Goal: Transaction & Acquisition: Book appointment/travel/reservation

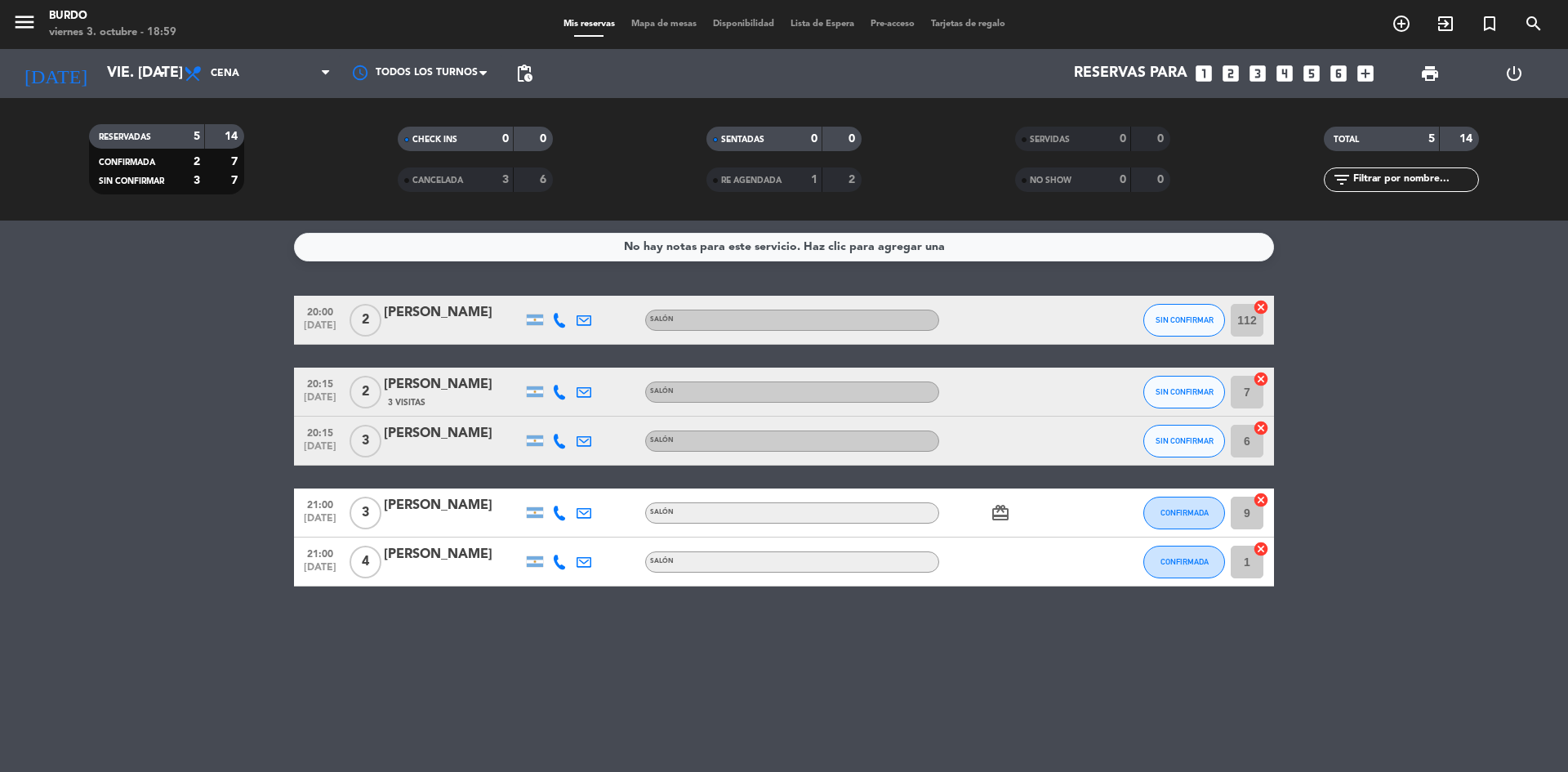
click at [1225, 71] on icon "looks_two" at bounding box center [1230, 73] width 21 height 21
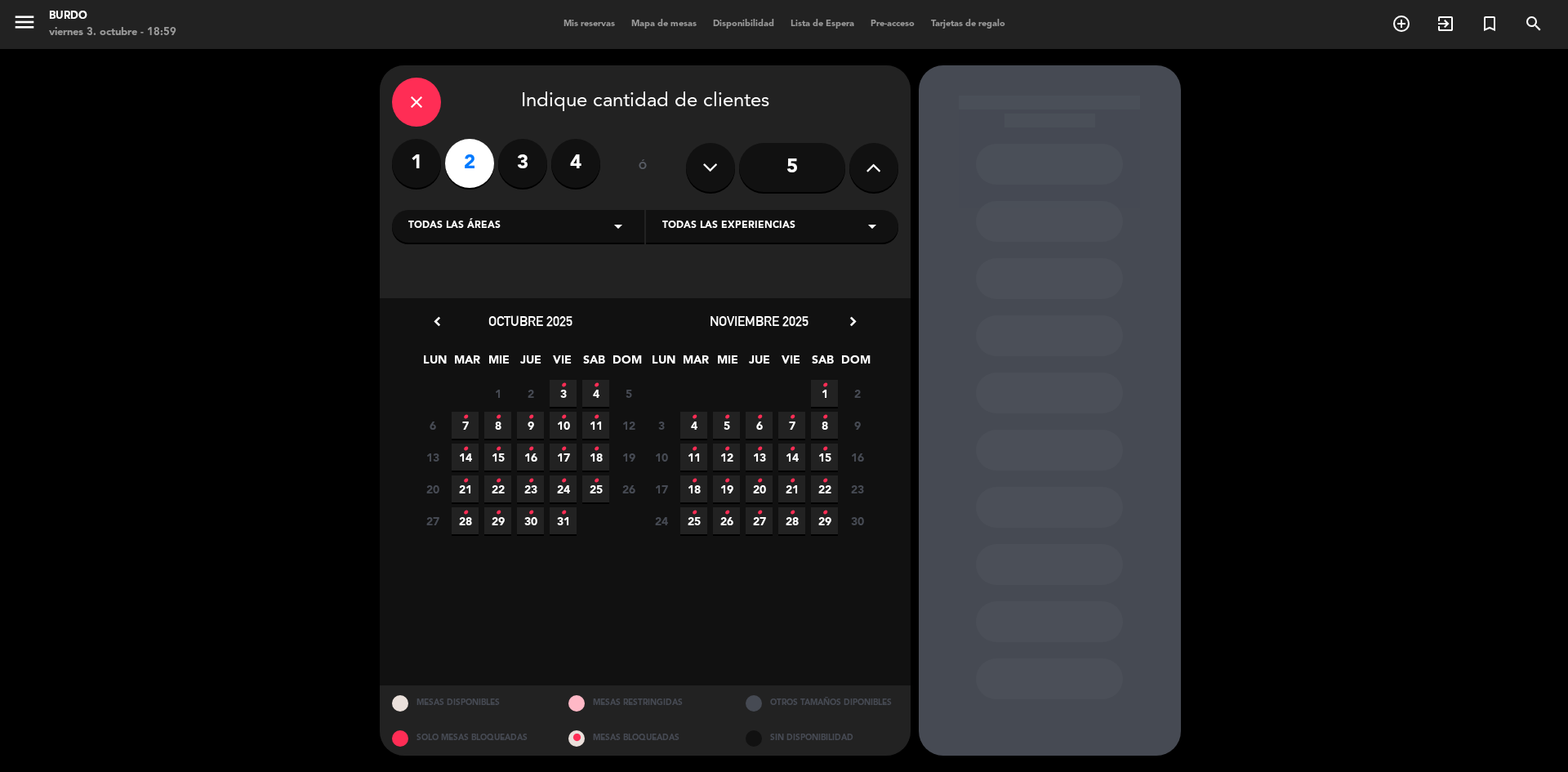
click at [569, 393] on span "3 •" at bounding box center [563, 393] width 27 height 27
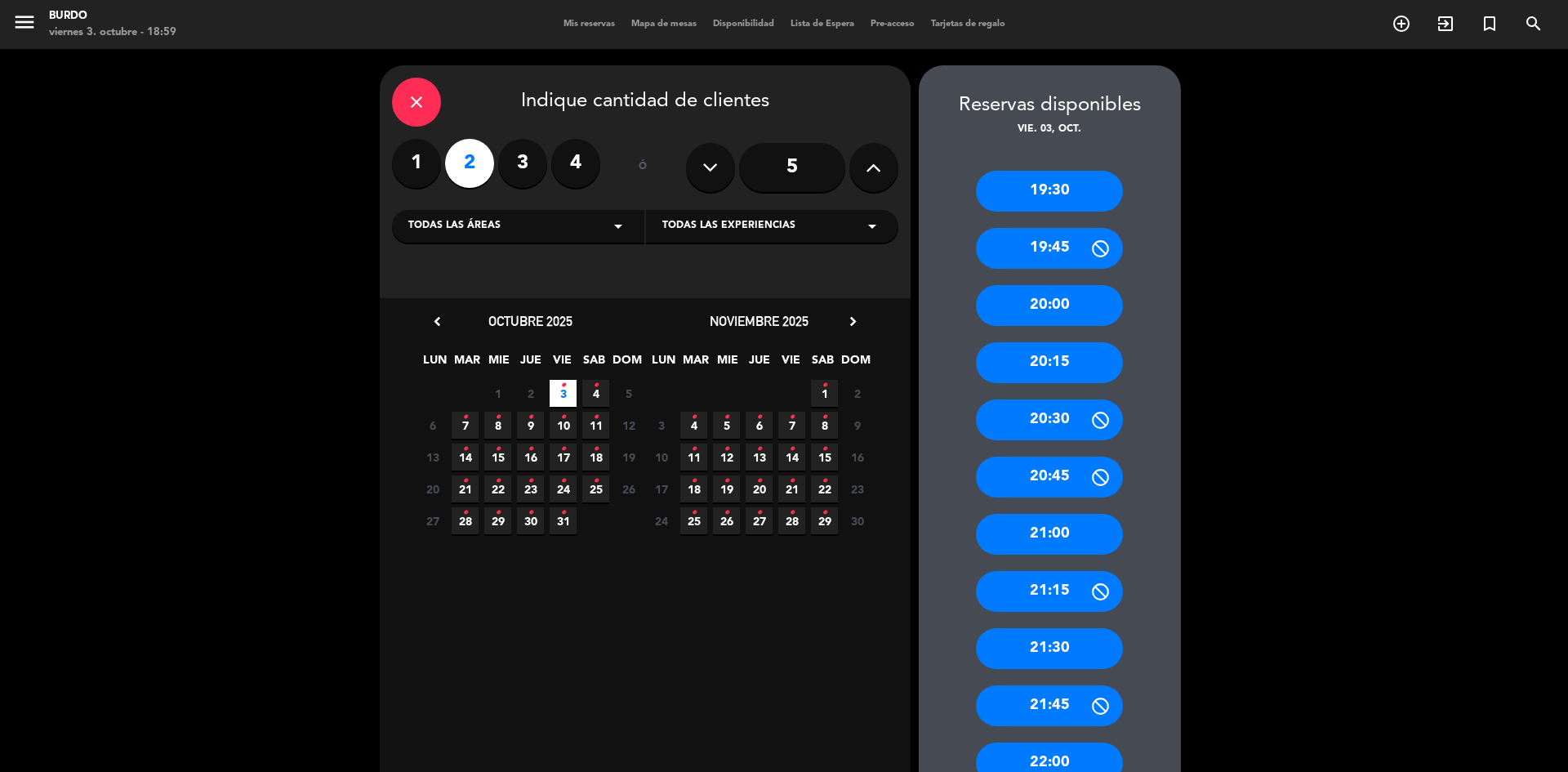
click at [1031, 521] on div "21:00" at bounding box center [1050, 534] width 147 height 41
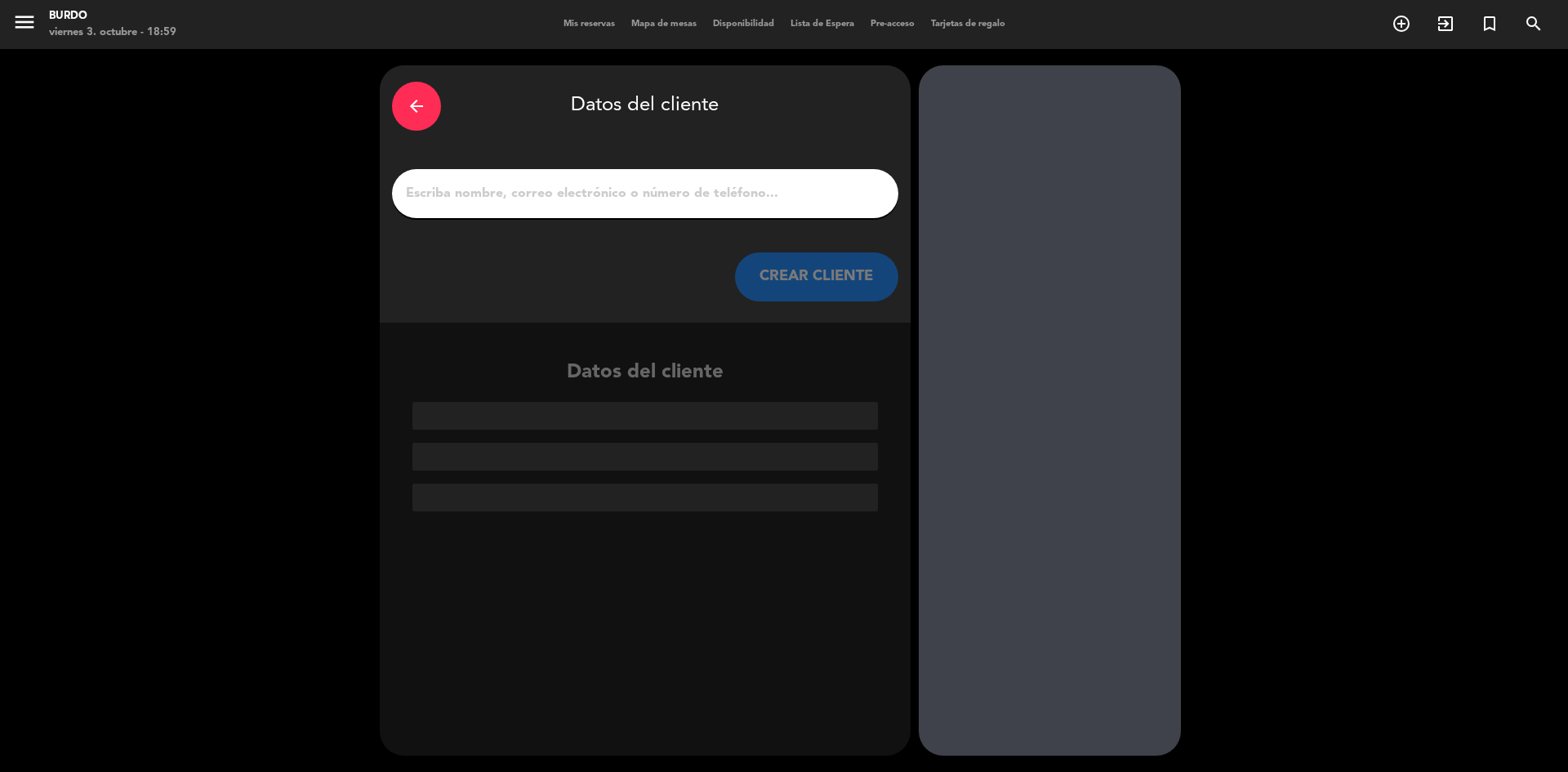
click at [549, 194] on input "1" at bounding box center [645, 193] width 482 height 23
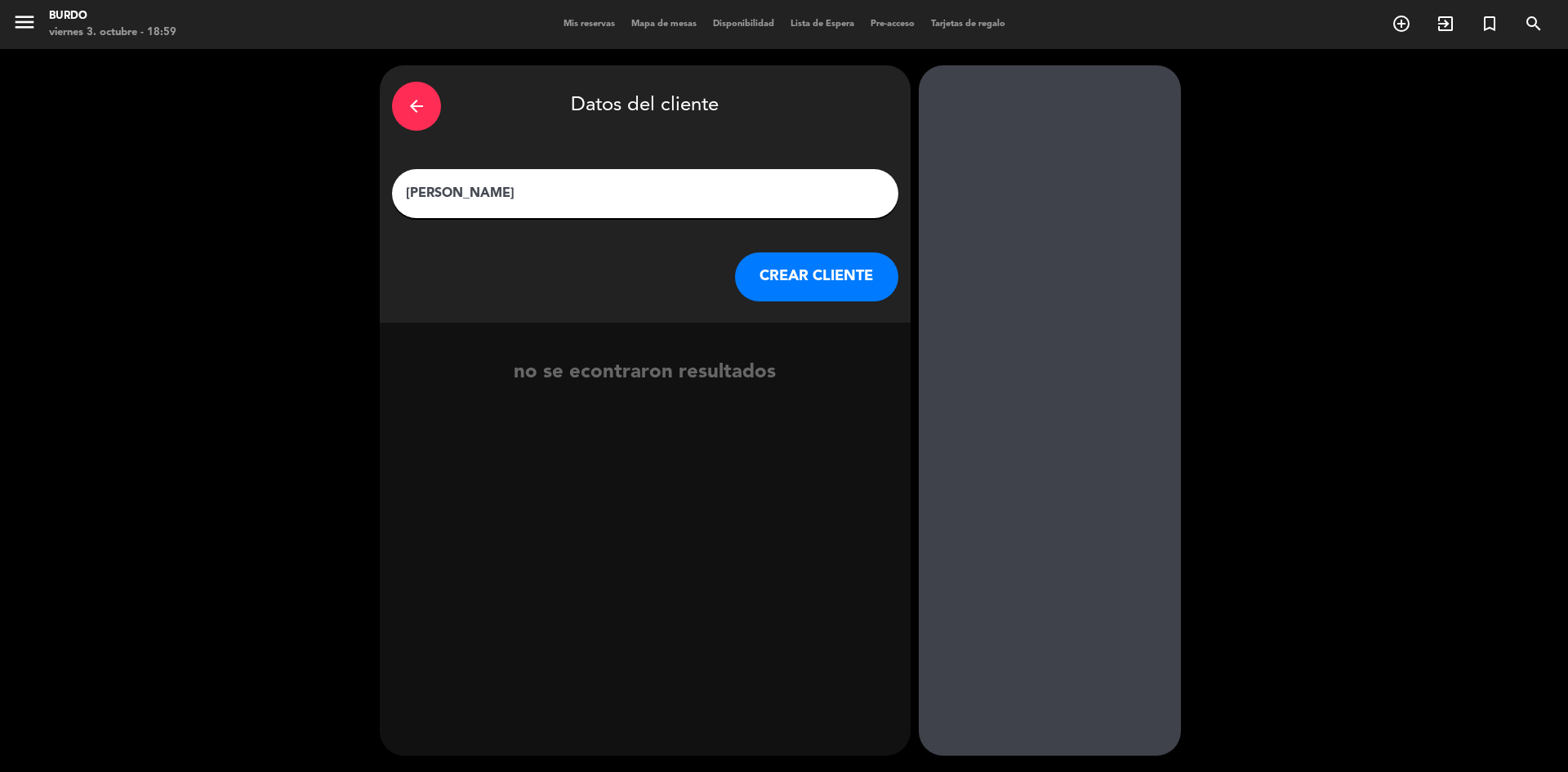
type input "[PERSON_NAME]"
click at [769, 268] on button "CREAR CLIENTE" at bounding box center [816, 277] width 163 height 49
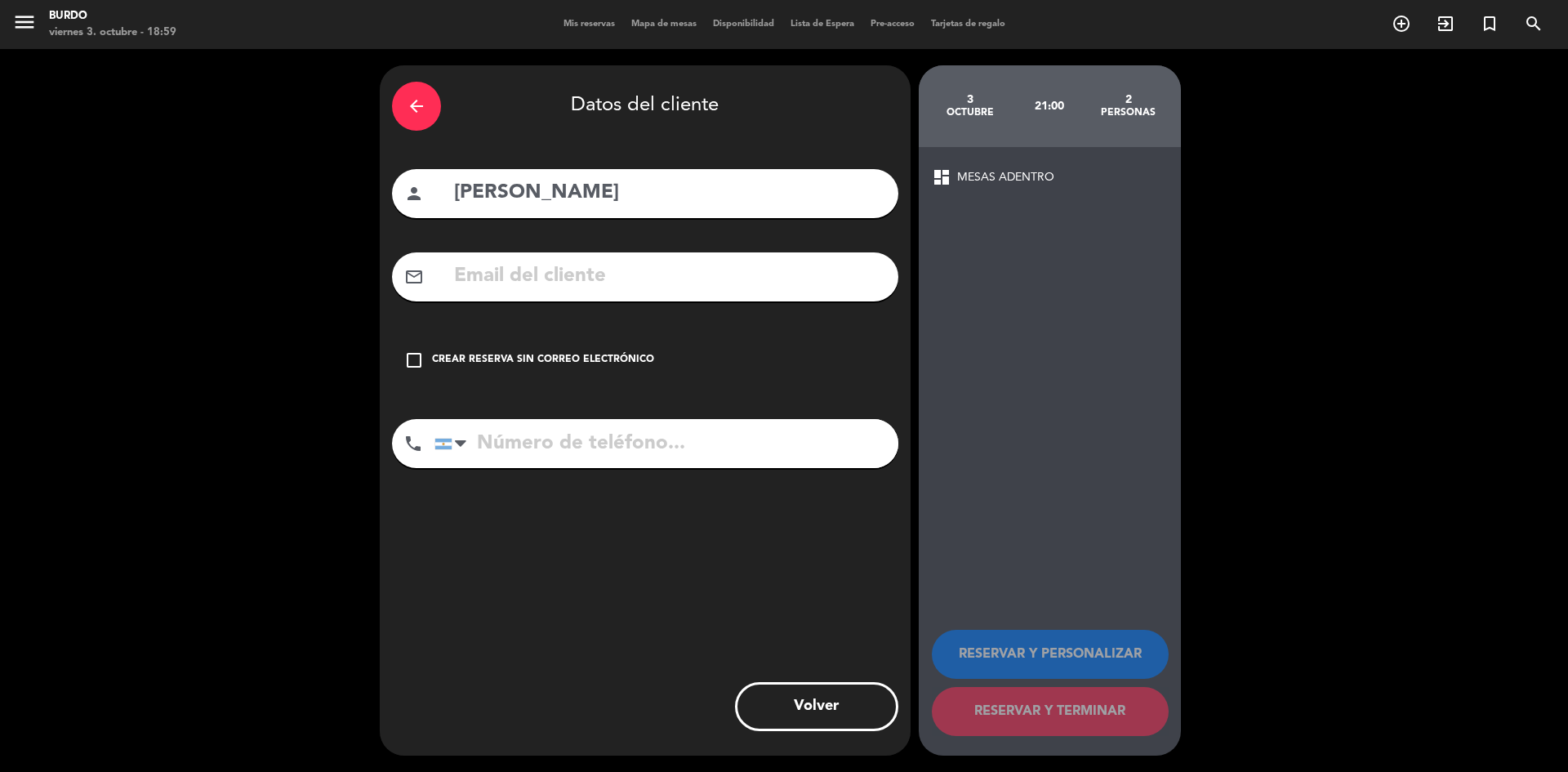
click at [651, 447] on input "tel" at bounding box center [667, 443] width 464 height 49
click at [549, 281] on input "text" at bounding box center [669, 277] width 434 height 33
click at [489, 276] on input "1154896494" at bounding box center [669, 277] width 434 height 33
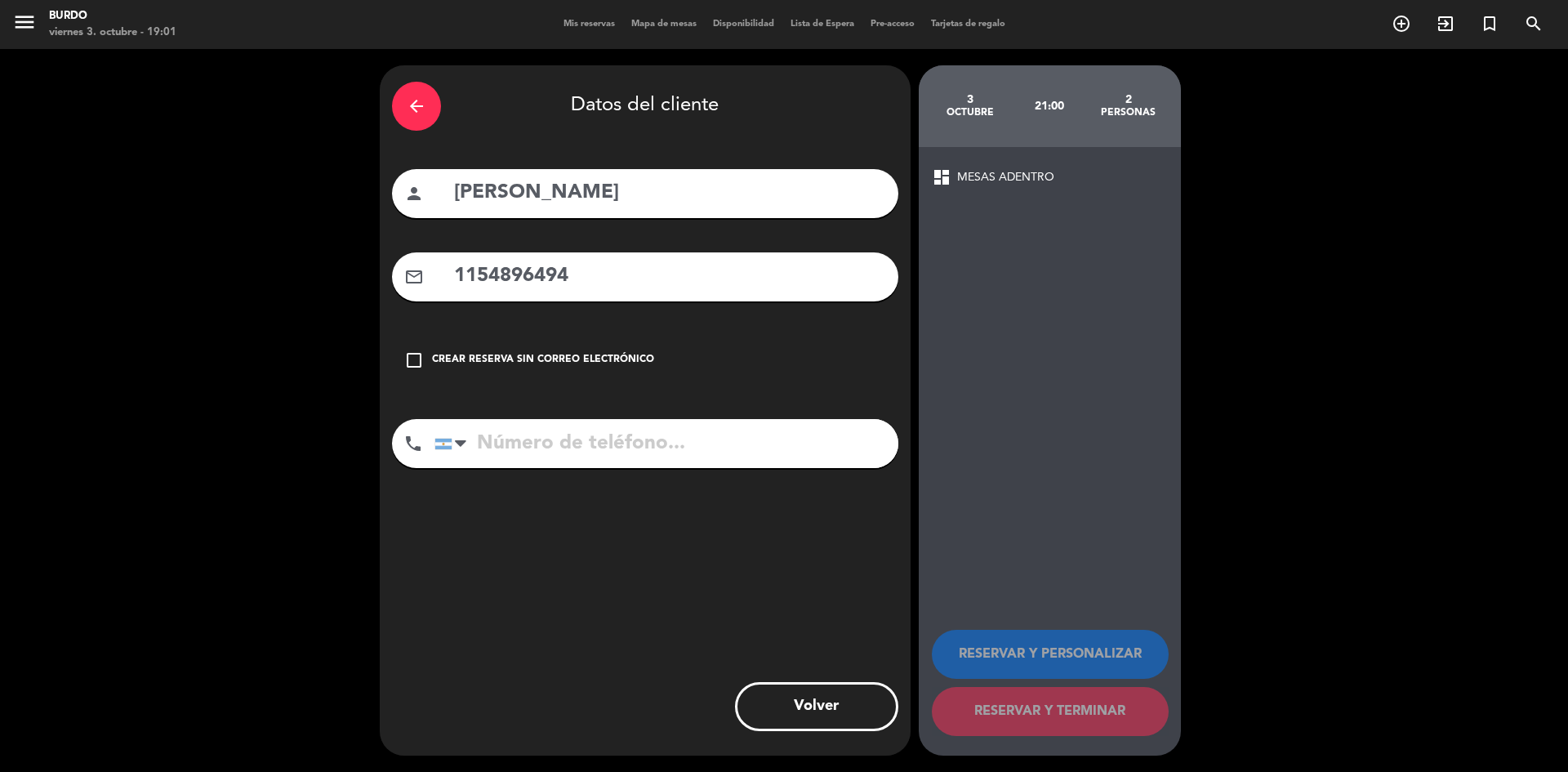
type input "1154896494"
click at [521, 432] on input "tel" at bounding box center [667, 443] width 464 height 49
paste input "1154896494"
type input "1154896494"
drag, startPoint x: 614, startPoint y: 282, endPoint x: 436, endPoint y: 285, distance: 178.0
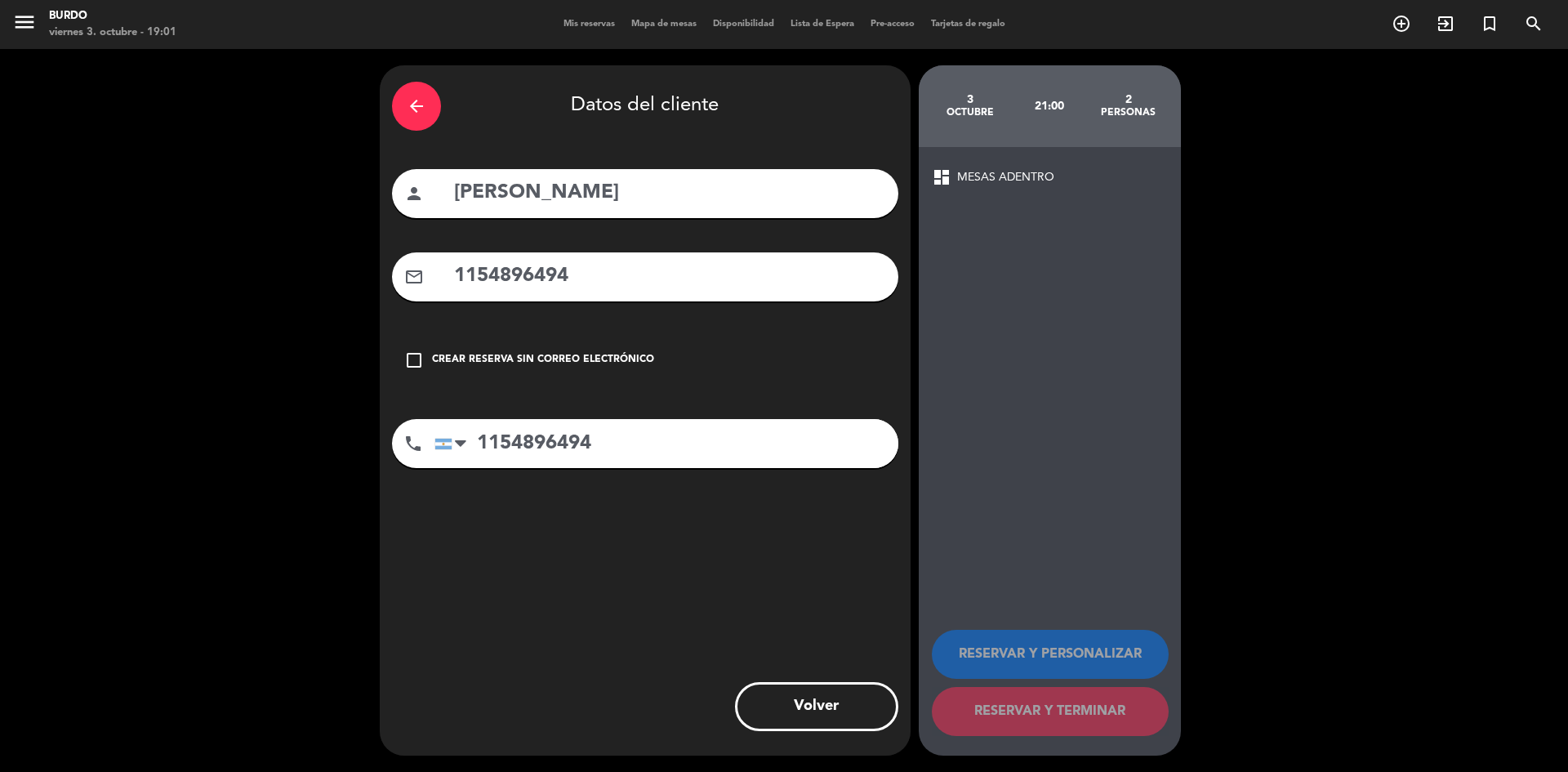
click at [436, 285] on div "mail_outline 1154896494" at bounding box center [646, 277] width 507 height 49
click at [410, 362] on icon "check_box_outline_blank" at bounding box center [413, 360] width 19 height 19
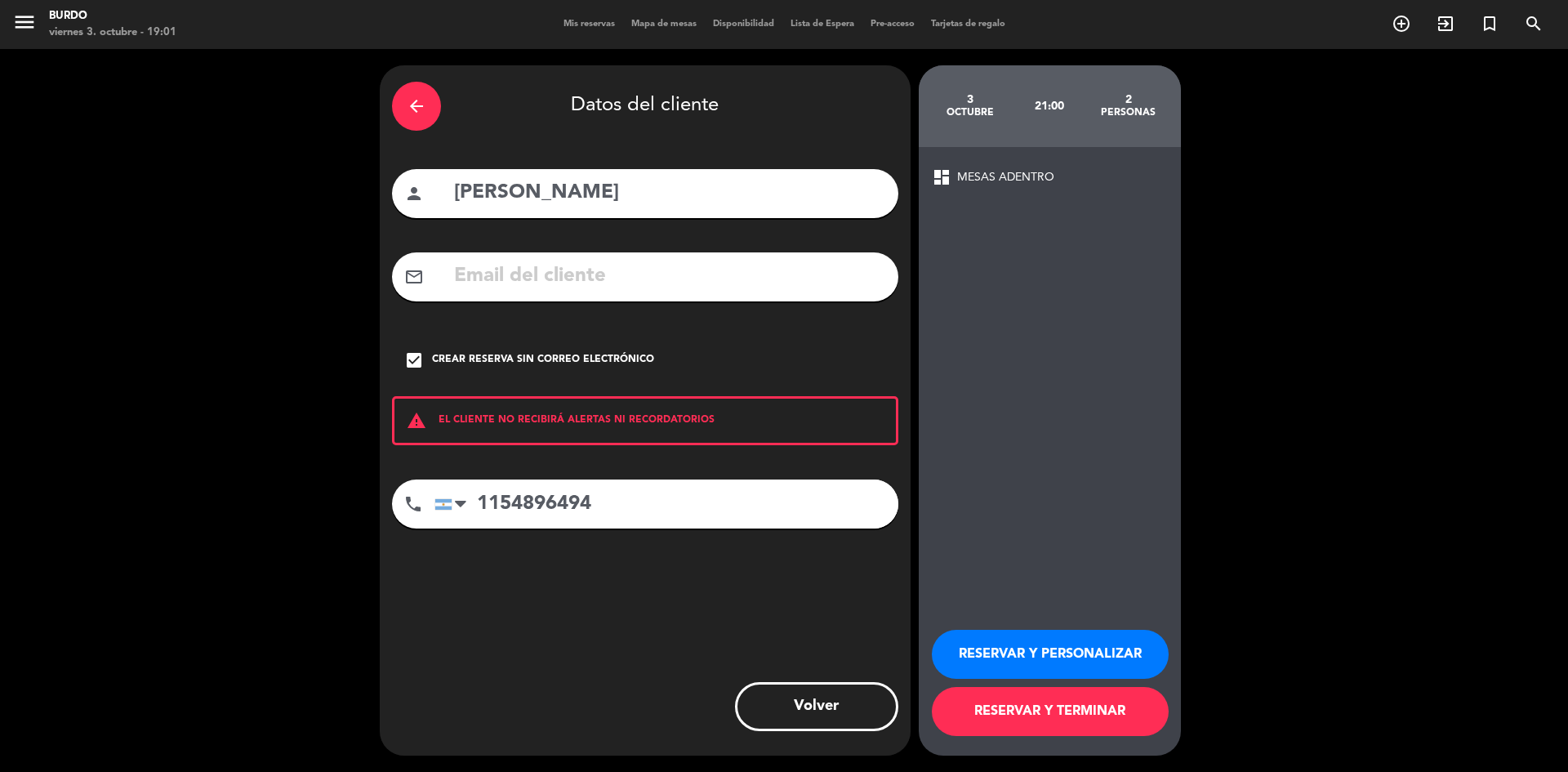
click at [1096, 709] on button "RESERVAR Y TERMINAR" at bounding box center [1050, 711] width 237 height 49
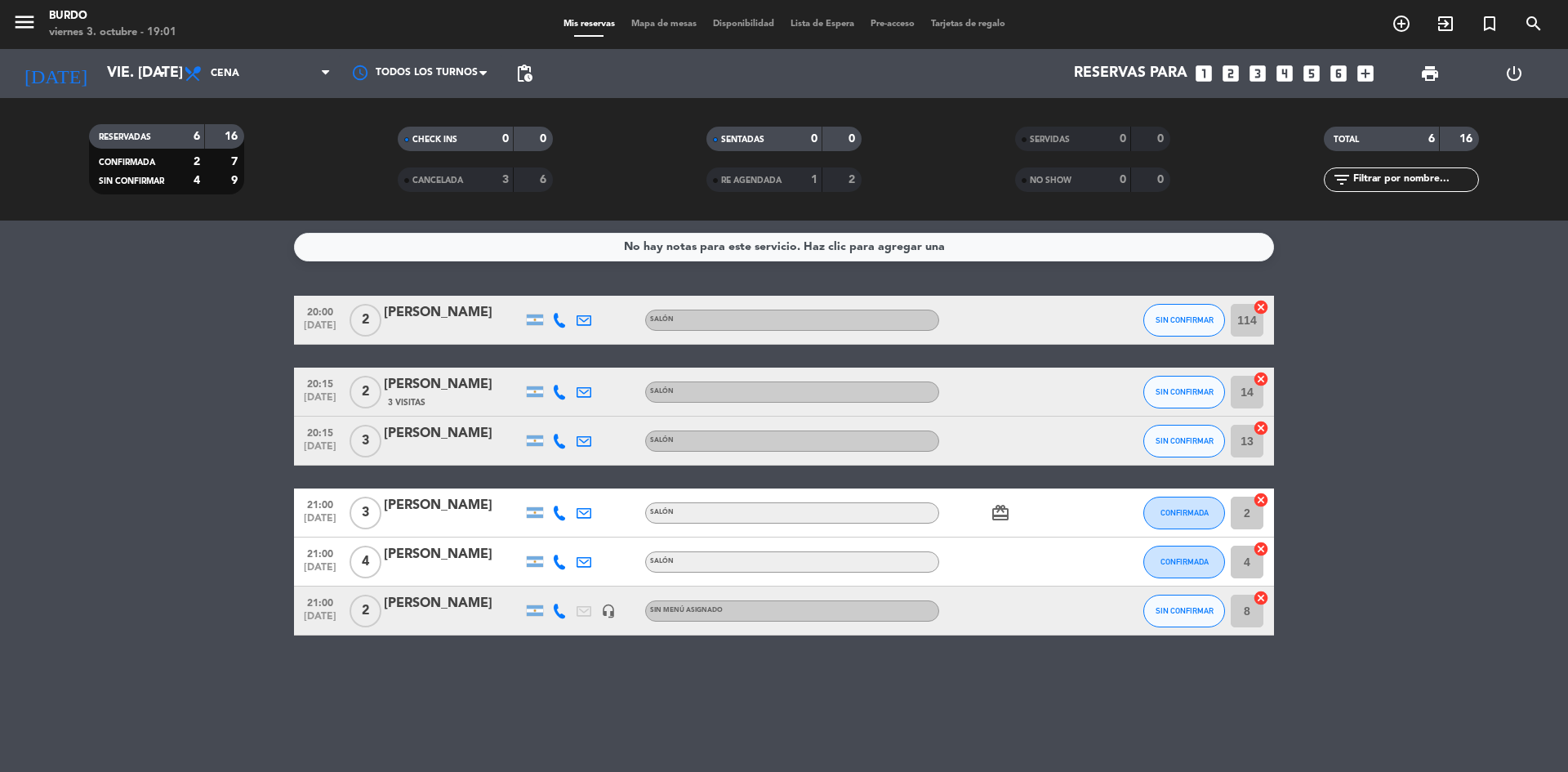
click at [454, 728] on div "No hay notas para este servicio. Haz clic para agregar una 20:00 [DATE] 2 [PERS…" at bounding box center [784, 496] width 1568 height 551
click at [6, 394] on bookings-row "20:00 [DATE] 2 [PERSON_NAME] SALÓN SIN CONFIRMAR 114 cancel 20:15 [DATE] 2 [PER…" at bounding box center [784, 466] width 1568 height 340
